Goal: Task Accomplishment & Management: Manage account settings

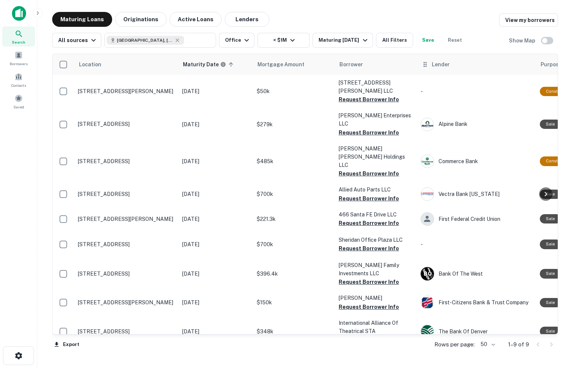
click at [423, 65] on icon at bounding box center [425, 64] width 7 height 9
click at [425, 64] on icon at bounding box center [425, 64] width 7 height 9
drag, startPoint x: 425, startPoint y: 64, endPoint x: 444, endPoint y: 63, distance: 19.1
click at [444, 63] on span "Lender" at bounding box center [441, 64] width 18 height 9
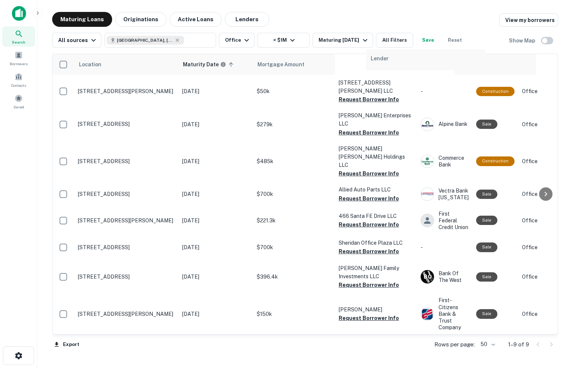
scroll to position [0, 1]
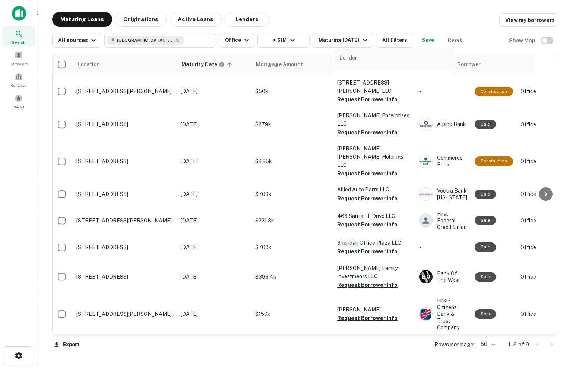
drag, startPoint x: 425, startPoint y: 65, endPoint x: 341, endPoint y: 60, distance: 84.0
click at [341, 60] on table "Location Maturity Date sorted ascending Mortgage Amount Borrower Lender Purpose…" at bounding box center [580, 211] width 1058 height 314
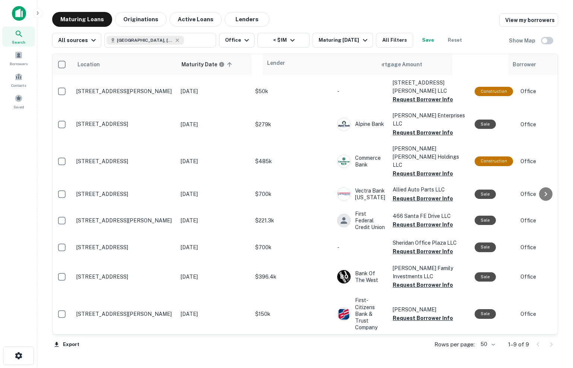
drag, startPoint x: 343, startPoint y: 64, endPoint x: 269, endPoint y: 64, distance: 73.4
click at [269, 64] on table "Location Maturity Date sorted ascending Mortgage Amount Lender Borrower Purpose…" at bounding box center [580, 211] width 1058 height 314
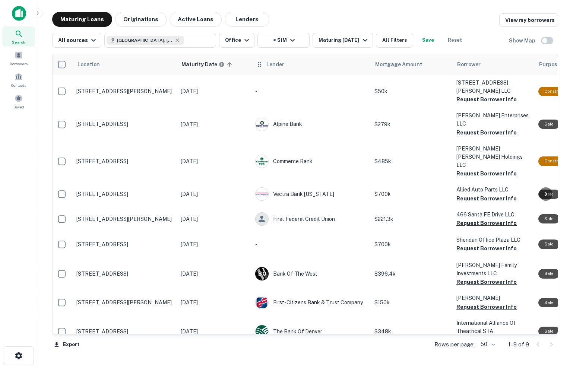
click at [332, 66] on div "Lender" at bounding box center [311, 64] width 110 height 9
click at [400, 37] on button "All Filters" at bounding box center [394, 40] width 37 height 15
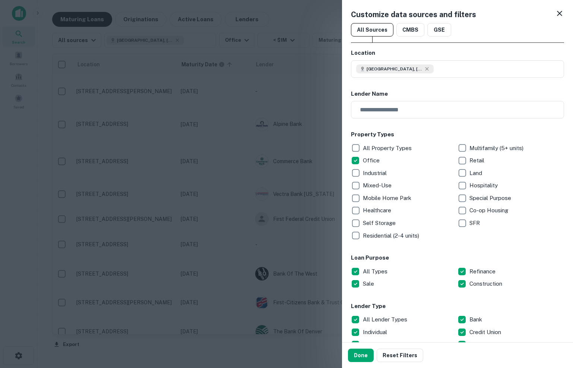
click at [557, 15] on icon at bounding box center [559, 13] width 5 height 5
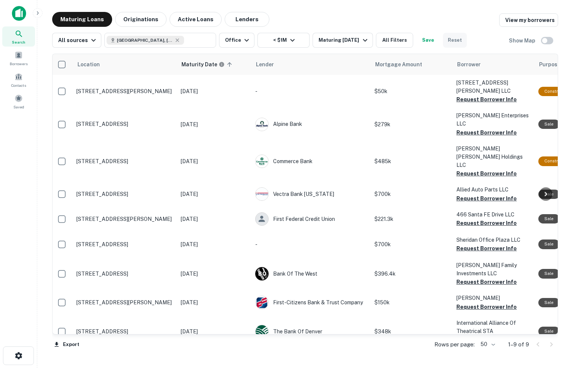
click at [454, 43] on button "Reset" at bounding box center [455, 40] width 24 height 15
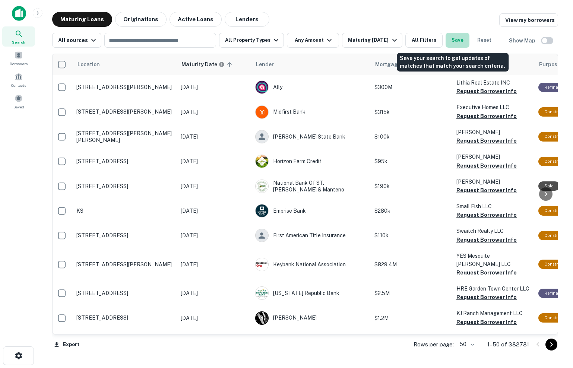
click at [453, 35] on button "Save" at bounding box center [458, 40] width 24 height 15
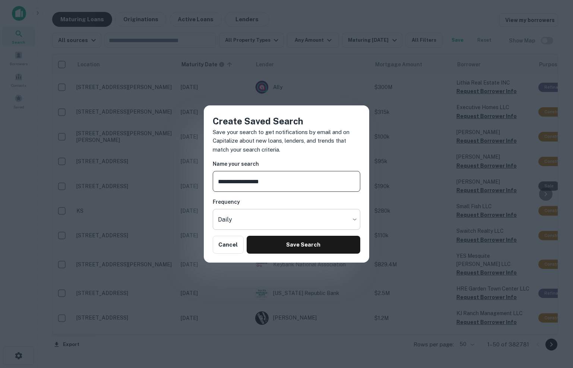
type input "**********"
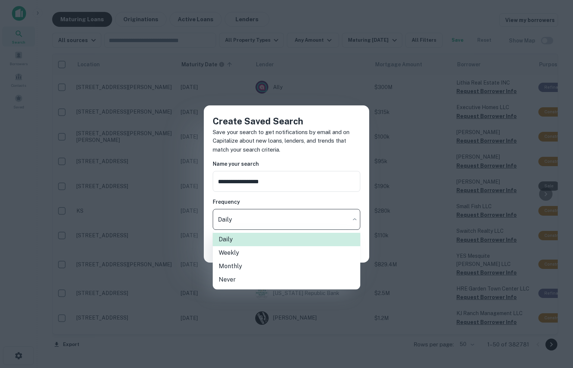
click at [327, 224] on body "Search Borrowers Contacts Saved Maturing Loans Originations Active Loans Lender…" at bounding box center [286, 184] width 573 height 368
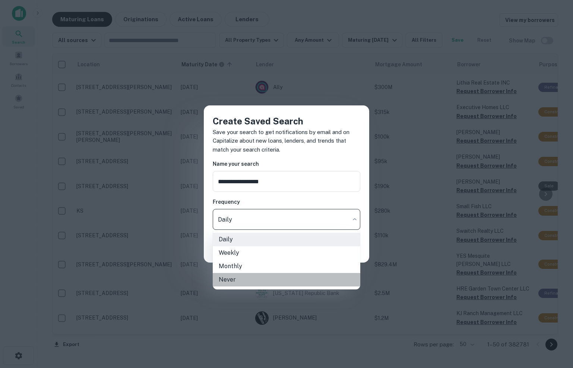
click at [318, 278] on li "Never" at bounding box center [287, 279] width 148 height 13
type input "*****"
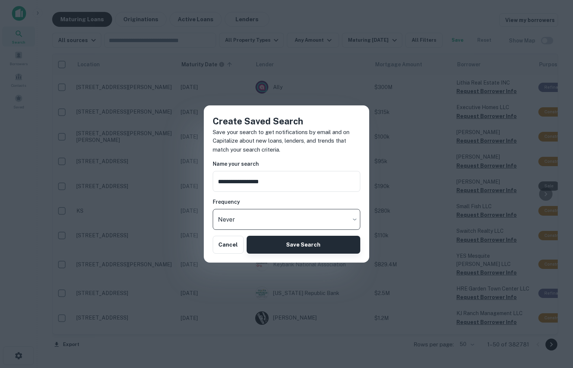
click at [321, 245] on button "Save Search" at bounding box center [304, 245] width 114 height 18
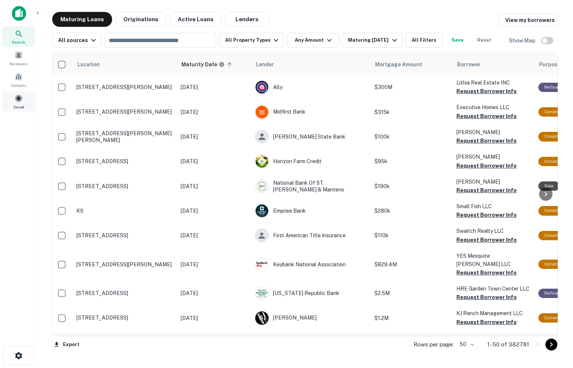
click at [17, 97] on span at bounding box center [19, 98] width 8 height 8
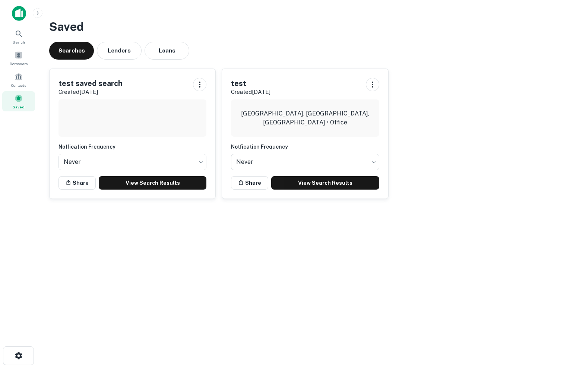
click at [108, 82] on h5 "test saved search" at bounding box center [91, 83] width 64 height 11
click at [162, 180] on link "View Search Results" at bounding box center [153, 182] width 108 height 13
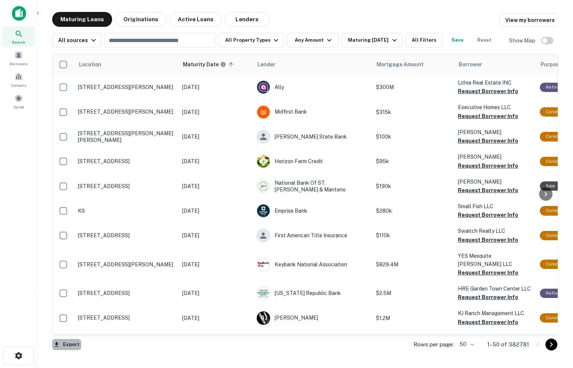
click at [69, 343] on button "Export" at bounding box center [66, 344] width 29 height 11
click at [158, 347] on div at bounding box center [286, 184] width 573 height 368
click at [250, 21] on button "Lenders" at bounding box center [247, 19] width 45 height 15
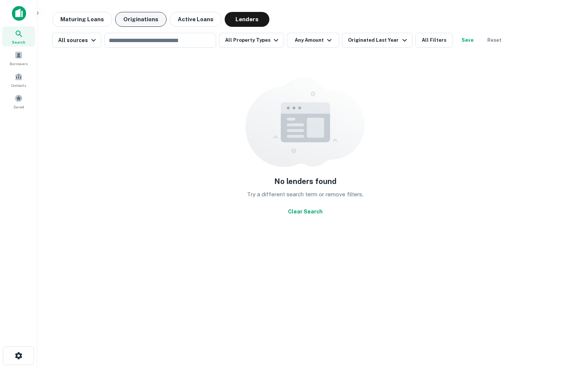
drag, startPoint x: 176, startPoint y: 21, endPoint x: 115, endPoint y: 21, distance: 61.5
click at [176, 21] on button "Active Loans" at bounding box center [196, 19] width 52 height 15
